Goal: Entertainment & Leisure: Consume media (video, audio)

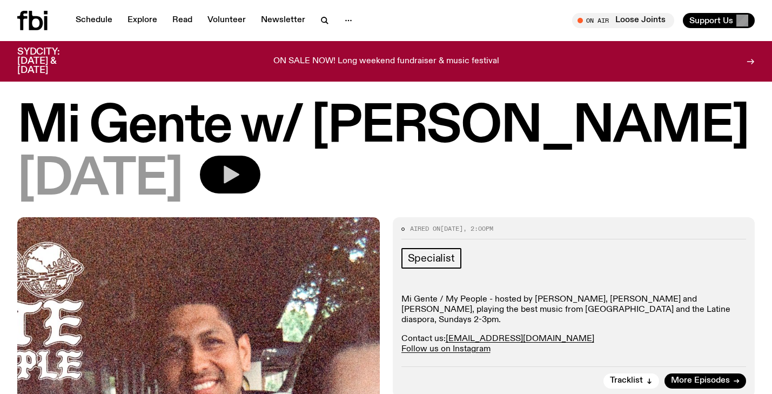
click at [250, 179] on button "button" at bounding box center [230, 175] width 61 height 38
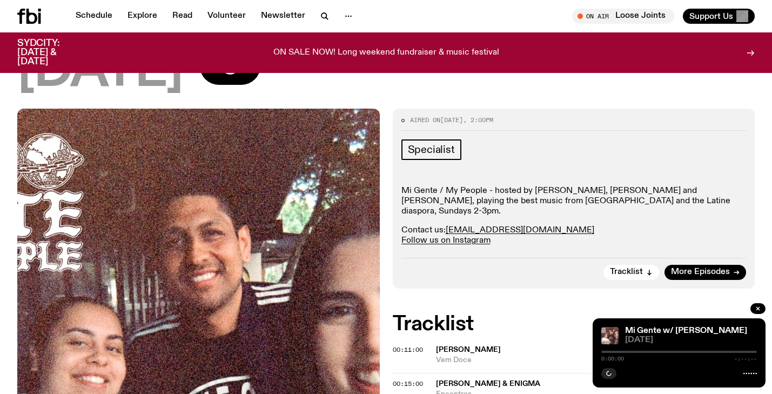
scroll to position [298, 0]
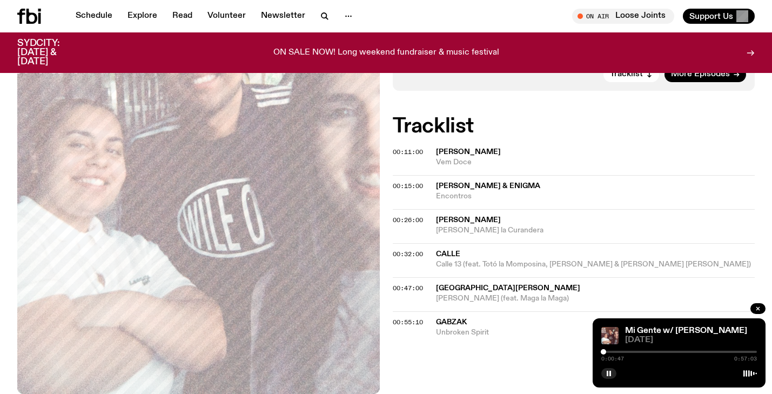
click at [604, 351] on div at bounding box center [603, 351] width 5 height 5
drag, startPoint x: 604, startPoint y: 351, endPoint x: 622, endPoint y: 351, distance: 17.8
click at [622, 351] on div at bounding box center [621, 351] width 5 height 5
drag, startPoint x: 622, startPoint y: 351, endPoint x: 617, endPoint y: 352, distance: 5.4
click at [617, 351] on div at bounding box center [617, 351] width 5 height 5
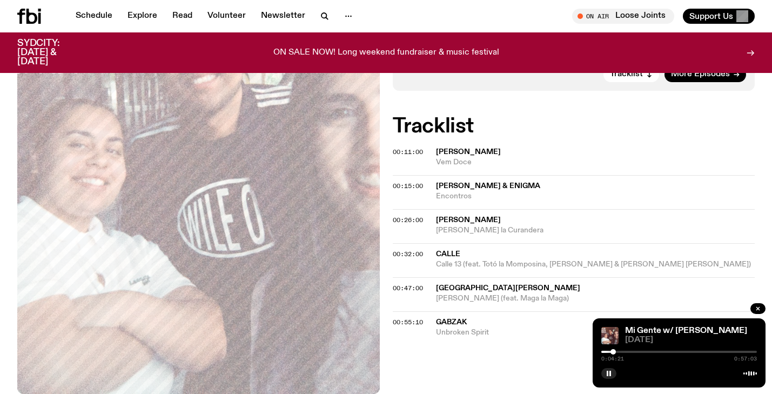
click at [613, 352] on div at bounding box center [613, 351] width 5 height 5
click at [616, 352] on div at bounding box center [615, 351] width 5 height 5
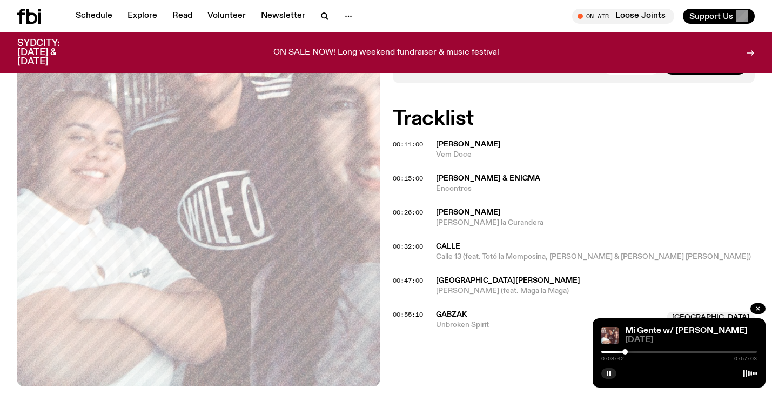
drag, startPoint x: 618, startPoint y: 353, endPoint x: 625, endPoint y: 354, distance: 7.1
click at [625, 353] on div at bounding box center [625, 351] width 5 height 5
drag, startPoint x: 626, startPoint y: 352, endPoint x: 634, endPoint y: 351, distance: 8.2
click at [634, 351] on div at bounding box center [631, 351] width 5 height 5
click at [638, 351] on div at bounding box center [638, 351] width 5 height 5
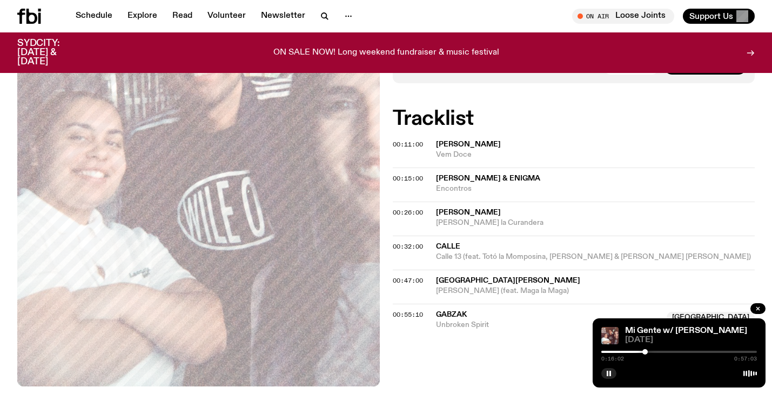
drag, startPoint x: 638, startPoint y: 351, endPoint x: 645, endPoint y: 351, distance: 7.0
click at [645, 351] on div at bounding box center [645, 351] width 5 height 5
click at [650, 352] on div at bounding box center [648, 351] width 5 height 5
click at [653, 352] on div at bounding box center [652, 351] width 5 height 5
drag, startPoint x: 653, startPoint y: 352, endPoint x: 659, endPoint y: 352, distance: 6.5
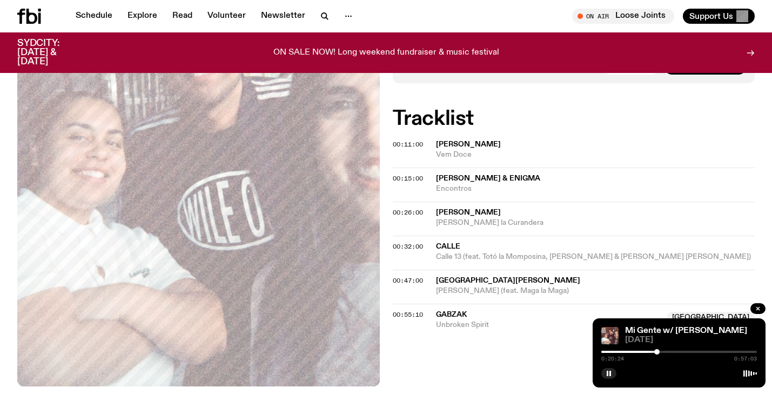
click at [659, 352] on div at bounding box center [656, 351] width 5 height 5
click at [658, 352] on div at bounding box center [658, 351] width 5 height 5
click at [655, 352] on div at bounding box center [654, 351] width 5 height 5
click at [97, 56] on div "ON SALE NOW! Long weekend fundraiser & music festival" at bounding box center [386, 53] width 582 height 28
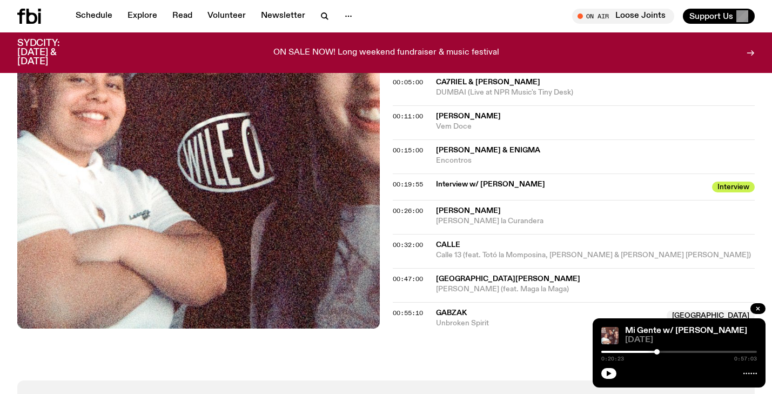
scroll to position [371, 0]
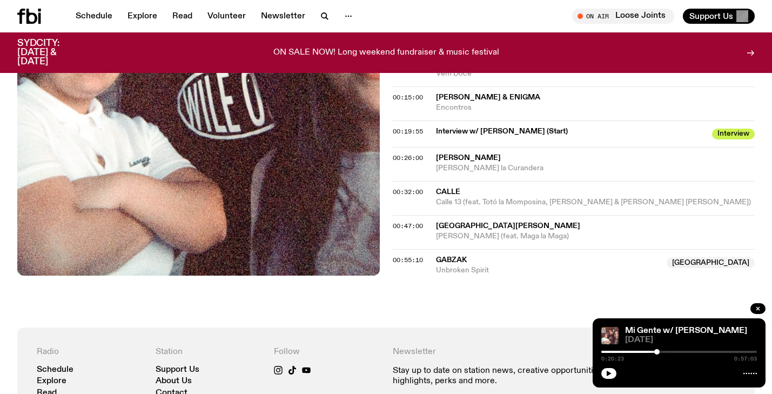
scroll to position [417, 0]
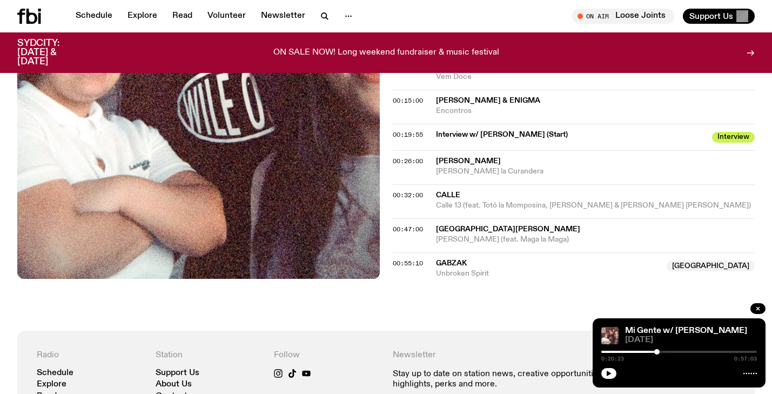
click at [604, 365] on div "Mi Gente w/ Sandra Morales 07.09.25 0:20:23 0:57:03" at bounding box center [679, 352] width 173 height 69
click at [611, 371] on icon "button" at bounding box center [609, 373] width 6 height 6
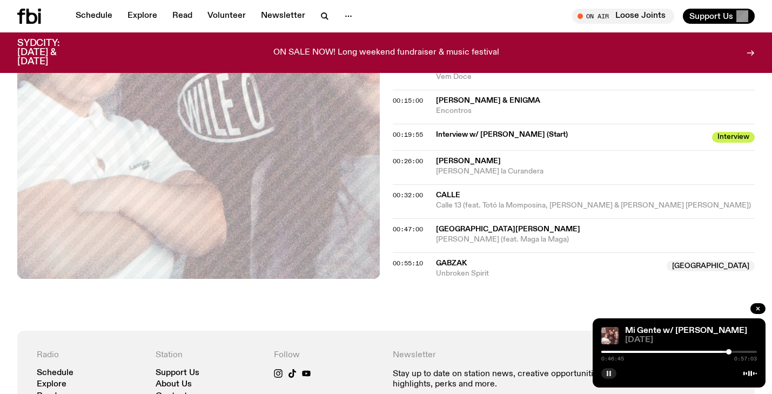
drag, startPoint x: 658, startPoint y: 352, endPoint x: 737, endPoint y: 355, distance: 78.9
click at [737, 355] on div "0:46:45 0:57:03" at bounding box center [679, 355] width 156 height 13
click at [740, 352] on div at bounding box center [738, 351] width 5 height 5
drag, startPoint x: 741, startPoint y: 352, endPoint x: 747, endPoint y: 351, distance: 6.0
click at [747, 351] on div at bounding box center [746, 351] width 5 height 5
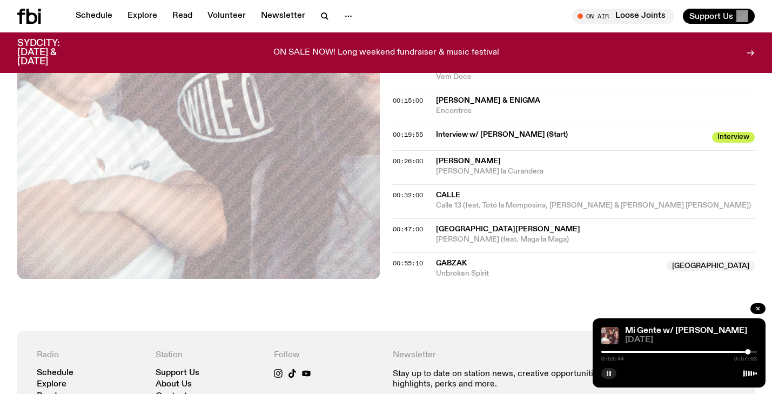
click at [752, 353] on div "0:53:44 0:57:03" at bounding box center [679, 355] width 156 height 13
click at [751, 351] on div at bounding box center [750, 351] width 5 height 5
click at [752, 352] on div at bounding box center [752, 351] width 5 height 5
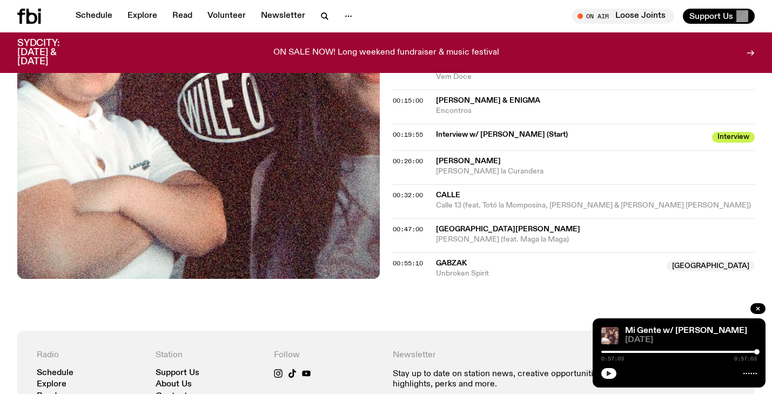
click at [615, 373] on button "button" at bounding box center [608, 373] width 15 height 11
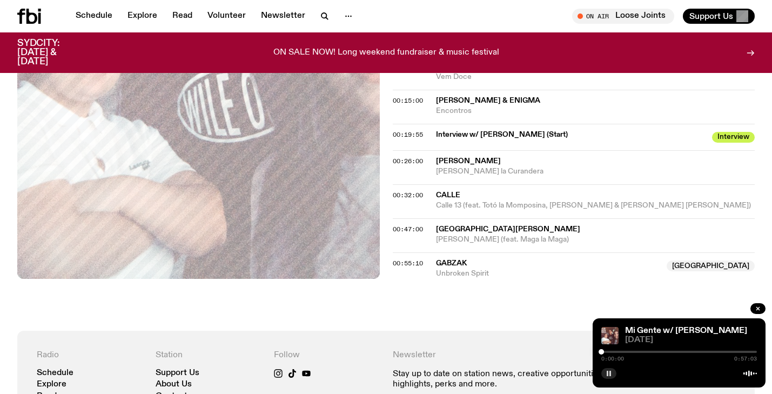
click at [615, 373] on button "button" at bounding box center [608, 373] width 15 height 11
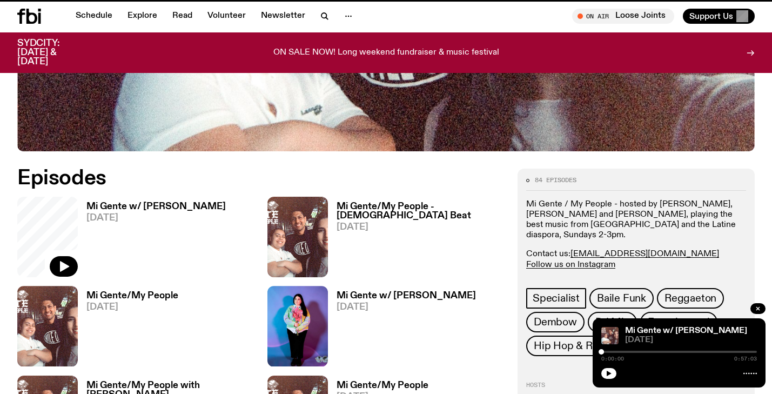
scroll to position [465, 0]
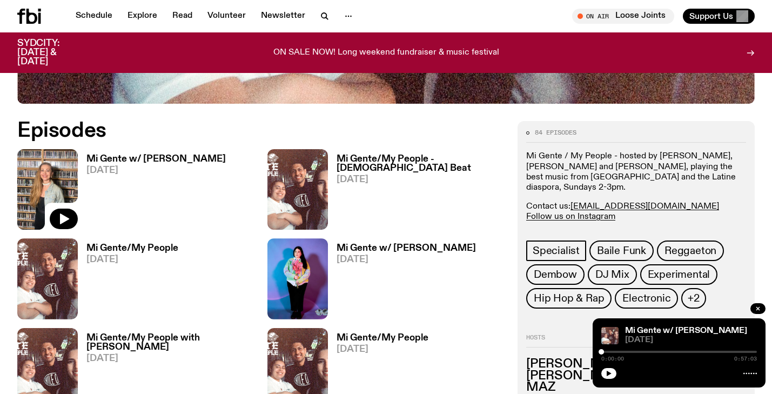
click at [381, 248] on h3 "Mi Gente w/ Monique M Rojas" at bounding box center [406, 248] width 139 height 9
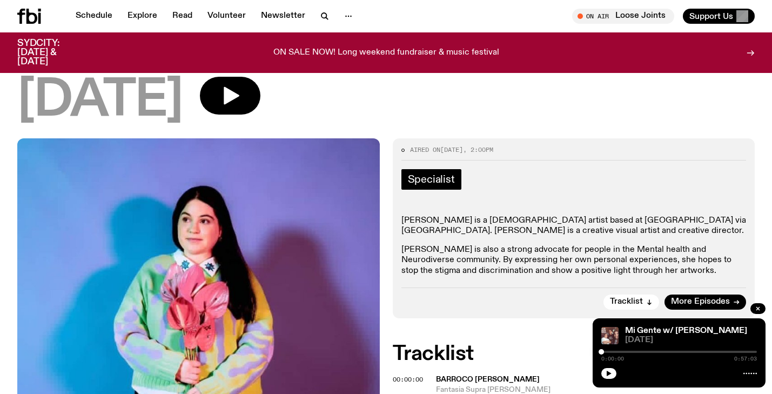
scroll to position [76, 0]
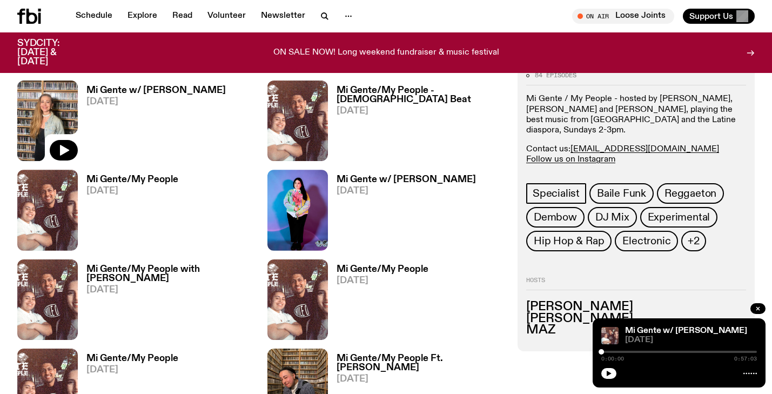
scroll to position [533, 0]
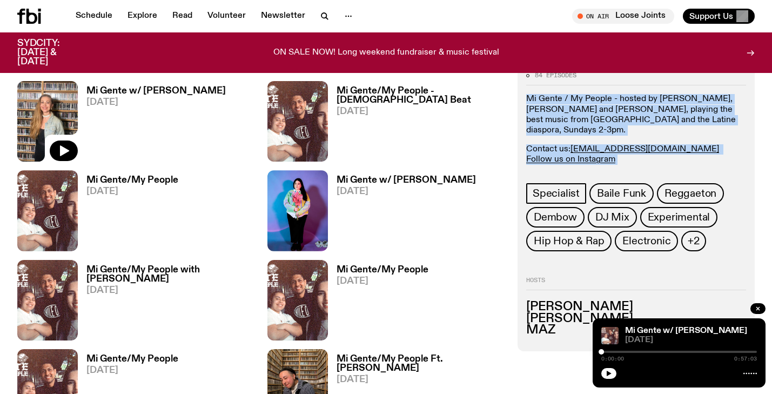
drag, startPoint x: 523, startPoint y: 99, endPoint x: 643, endPoint y: 152, distance: 131.1
click at [643, 152] on div "84 episodes Mi Gente / My People - hosted by Paulo Flores, MAZ and Vanessa Andr…" at bounding box center [636, 208] width 237 height 288
copy div "Mi Gente / My People - hosted by Paulo Flores, MAZ and Vanessa Andres, playing …"
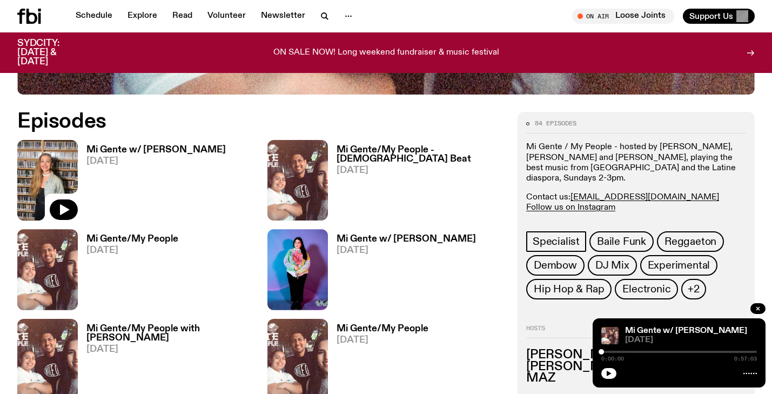
scroll to position [468, 0]
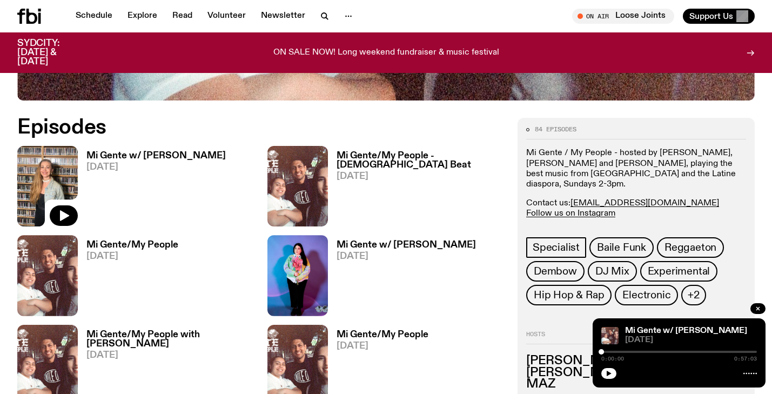
click at [133, 153] on h3 "Mi Gente w/ [PERSON_NAME]" at bounding box center [155, 155] width 139 height 9
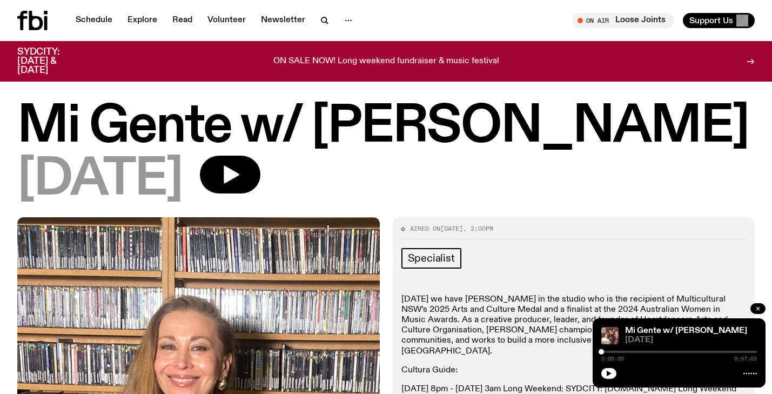
click at [757, 311] on icon "button" at bounding box center [758, 308] width 6 height 6
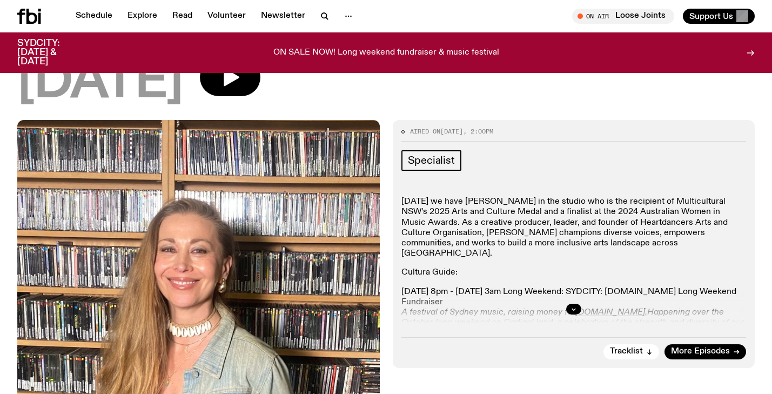
scroll to position [90, 0]
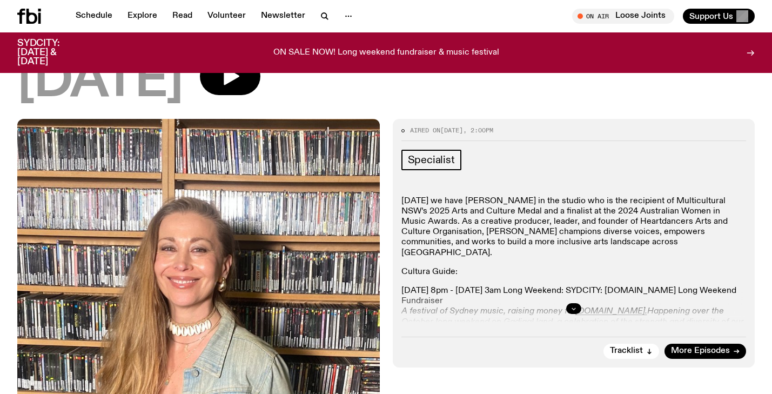
click at [575, 305] on icon "button" at bounding box center [574, 308] width 6 height 6
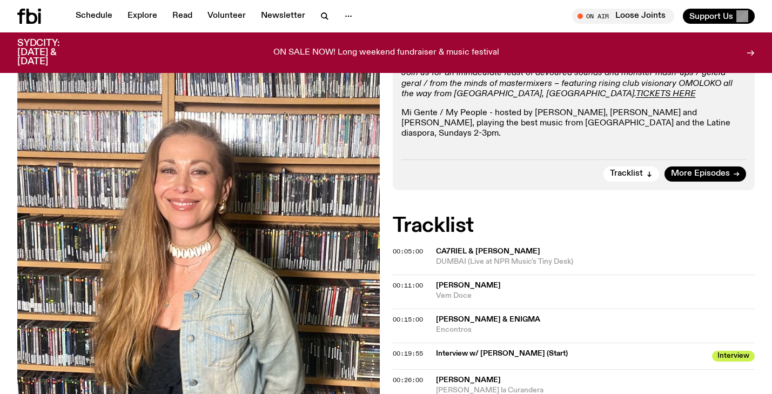
scroll to position [0, 0]
